Goal: Task Accomplishment & Management: Manage account settings

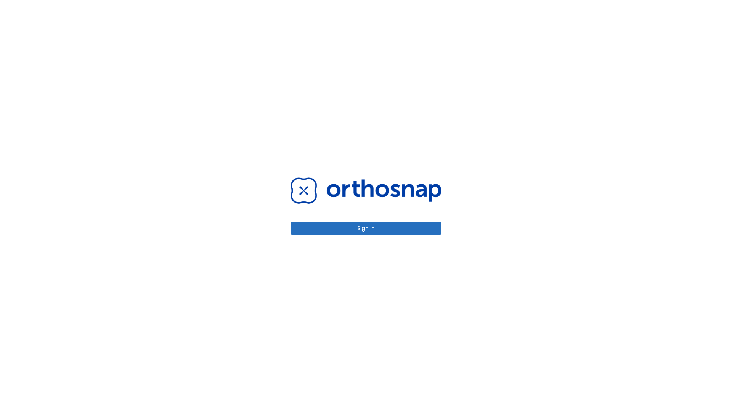
click at [366, 228] on button "Sign in" at bounding box center [366, 228] width 151 height 13
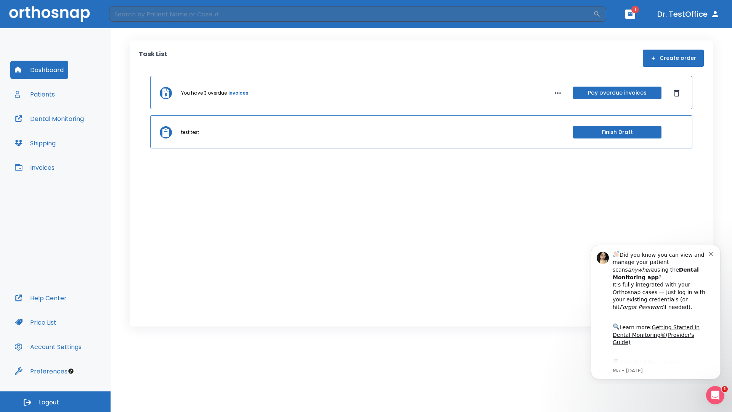
click at [55, 401] on span "Logout" at bounding box center [49, 402] width 20 height 8
